Goal: Obtain resource: Download file/media

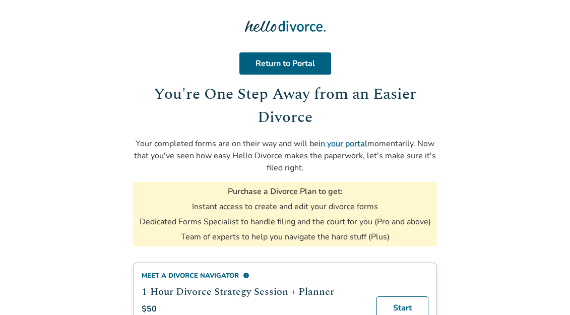
click at [211, 54] on div "Return to Portal You're One Step Away from an Easier Divorce Your completed for…" at bounding box center [285, 149] width 304 height 194
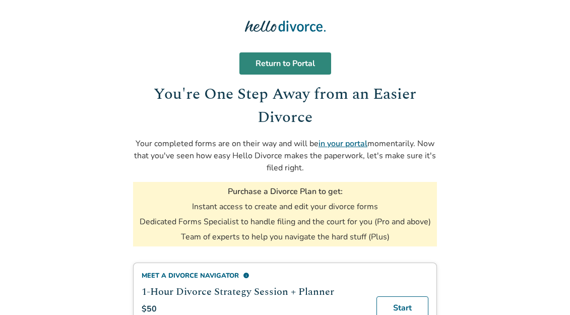
click at [273, 64] on link "Return to Portal" at bounding box center [285, 63] width 92 height 22
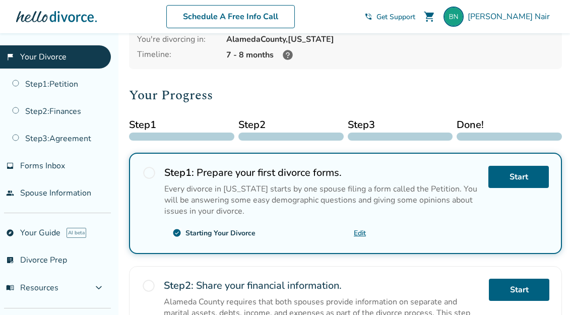
scroll to position [129, 0]
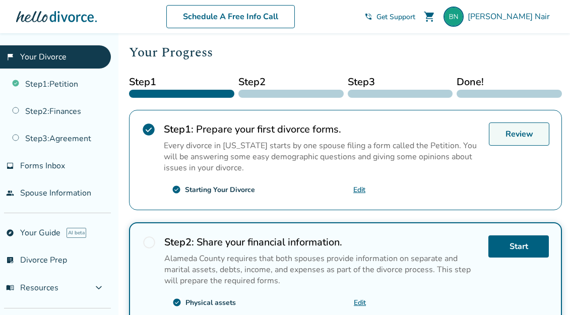
click at [515, 135] on link "Review" at bounding box center [519, 133] width 60 height 23
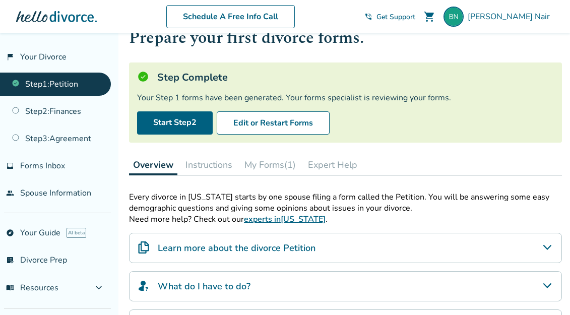
scroll to position [111, 0]
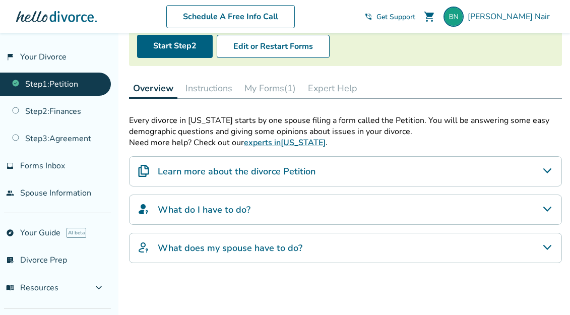
click at [273, 88] on button "My Forms (1)" at bounding box center [269, 88] width 59 height 20
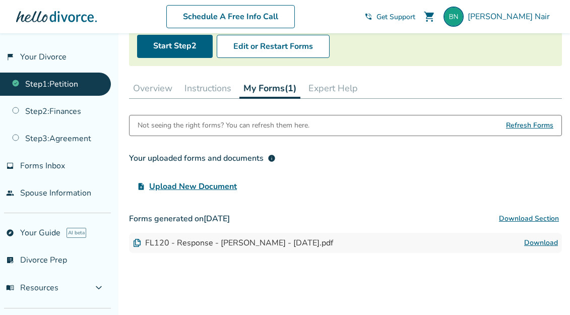
click at [540, 243] on link "Download" at bounding box center [541, 243] width 34 height 12
